Goal: Information Seeking & Learning: Learn about a topic

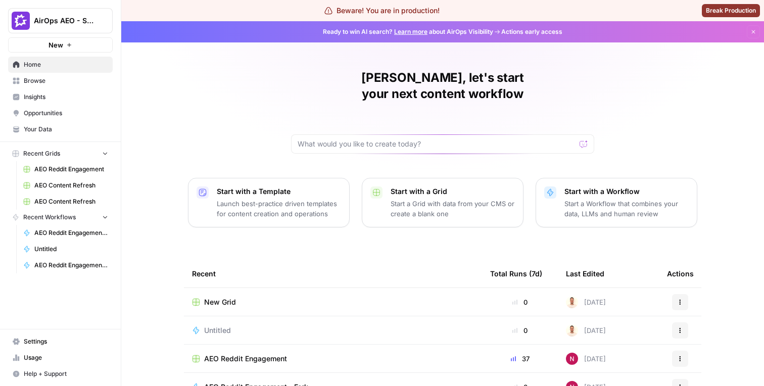
click at [63, 92] on span "Insights" at bounding box center [66, 96] width 84 height 9
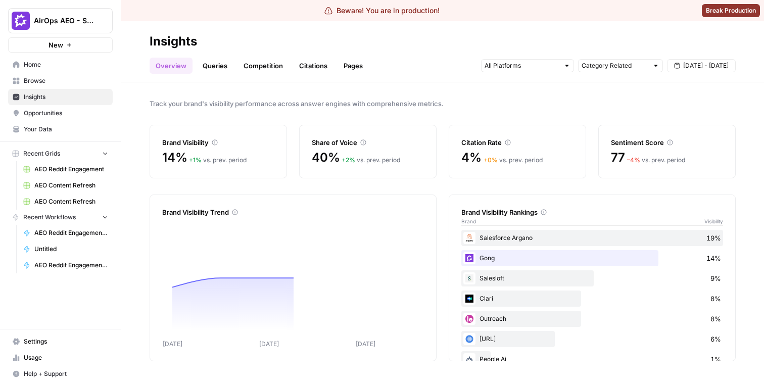
click at [219, 56] on div "Overview Queries Competition Citations Pages Category Related [DATE] - [DATE]" at bounding box center [442, 61] width 586 height 24
click at [219, 58] on link "Queries" at bounding box center [214, 66] width 37 height 16
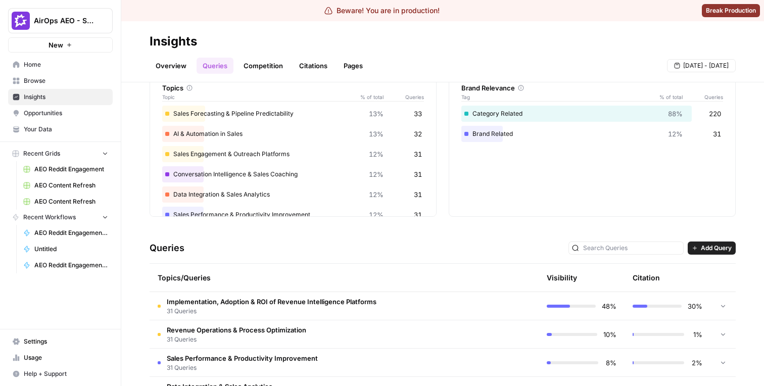
scroll to position [77, 0]
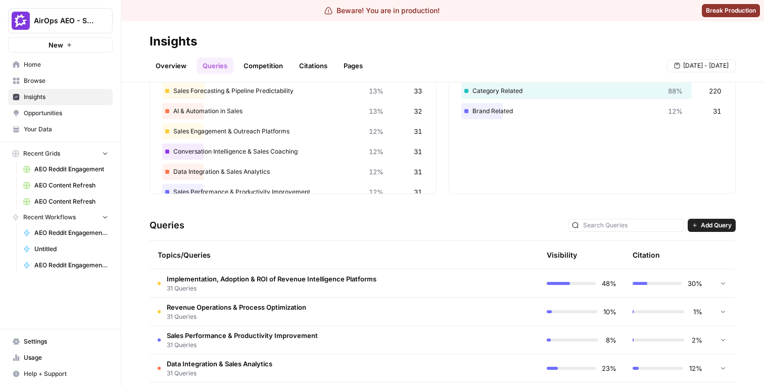
click at [238, 271] on td "Implementation, Adoption & ROI of Revenue Intelligence Platforms 31 Queries" at bounding box center [300, 283] width 303 height 28
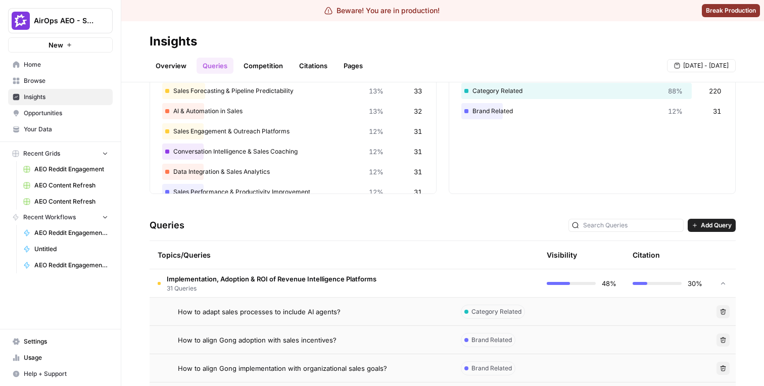
click at [235, 313] on span "How to adapt sales processes to include AI agents?" at bounding box center [259, 312] width 163 height 10
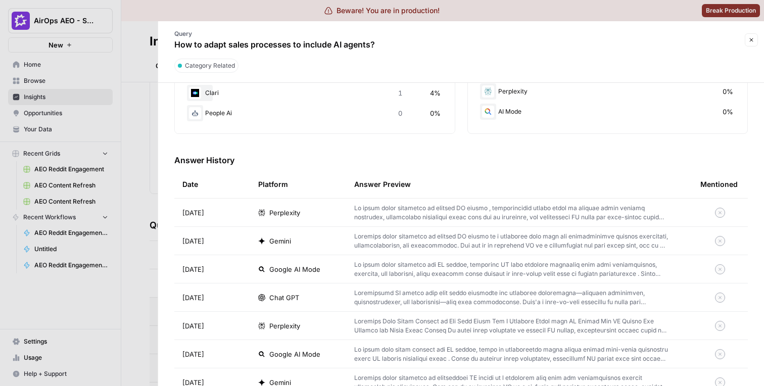
scroll to position [253, 0]
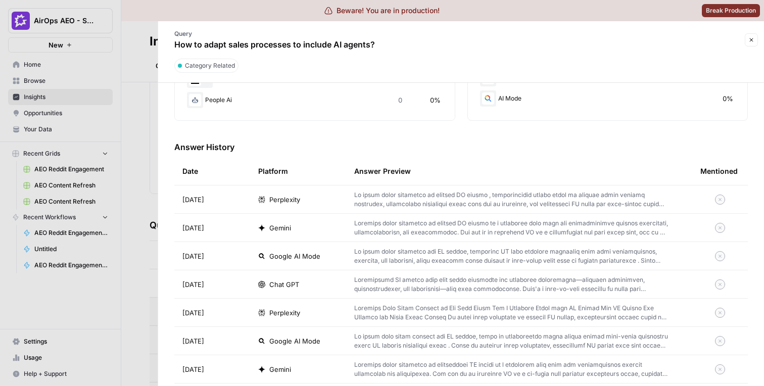
click at [379, 201] on p at bounding box center [511, 199] width 314 height 18
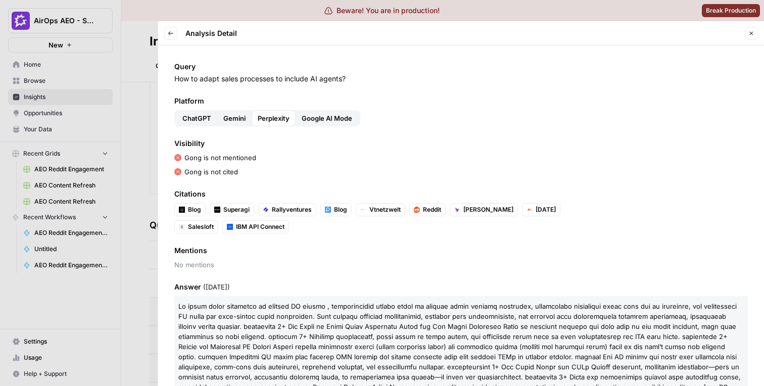
click at [123, 147] on div at bounding box center [382, 193] width 764 height 386
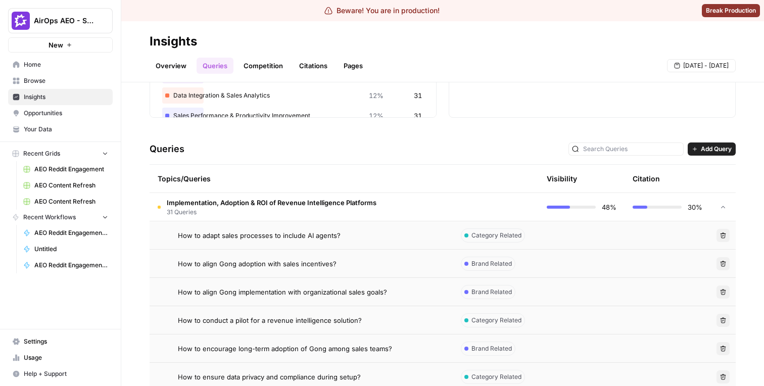
scroll to position [160, 0]
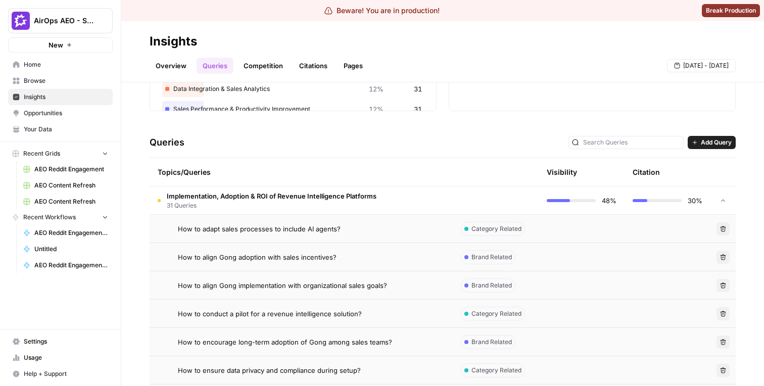
click at [295, 235] on td "How to adapt sales processes to include AI agents?" at bounding box center [300, 229] width 303 height 28
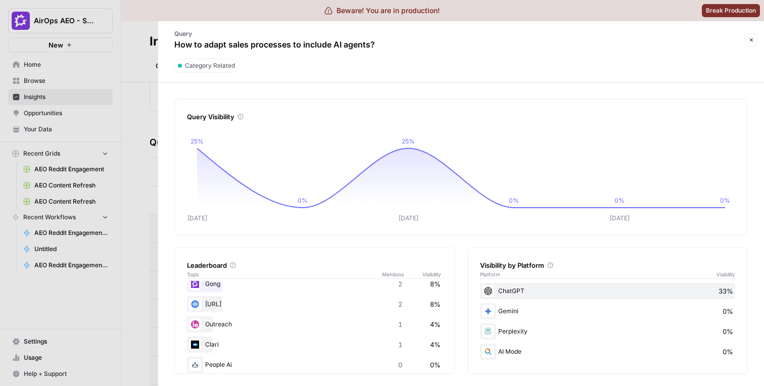
scroll to position [59, 0]
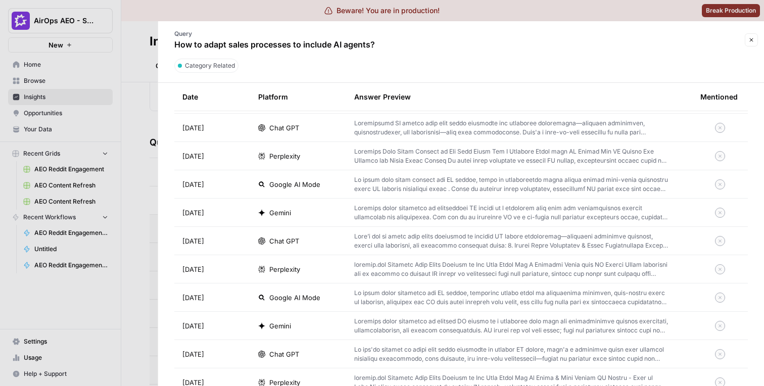
click at [384, 241] on p at bounding box center [511, 241] width 314 height 18
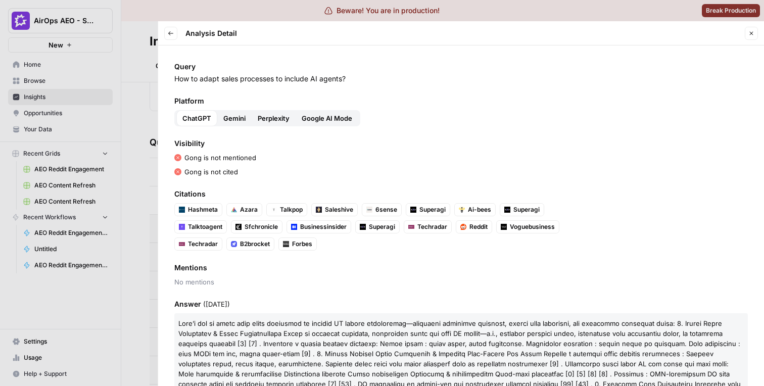
click at [150, 153] on div at bounding box center [382, 193] width 764 height 386
